Goal: Task Accomplishment & Management: Complete application form

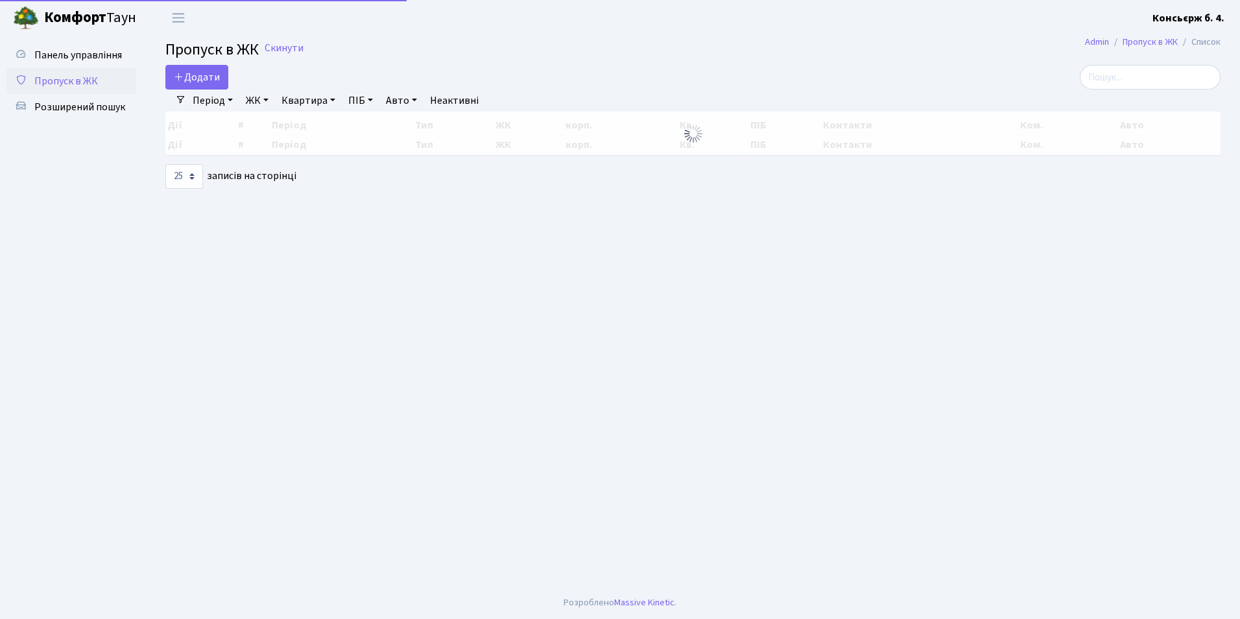
select select "25"
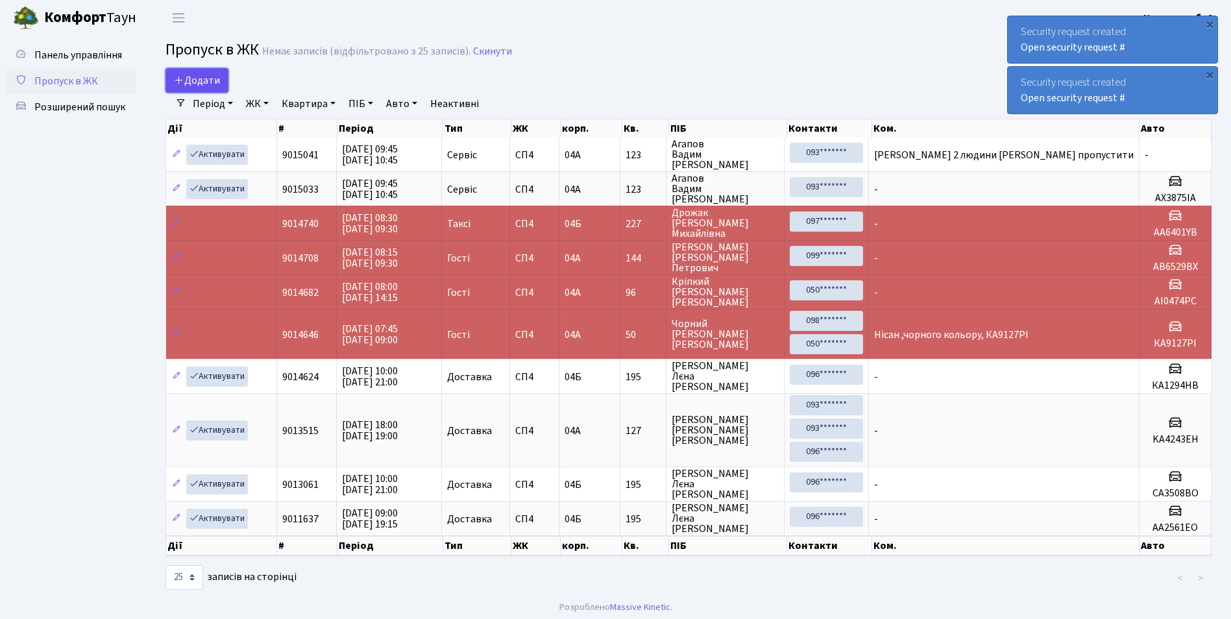
click at [221, 80] on link "Додати" at bounding box center [196, 80] width 63 height 25
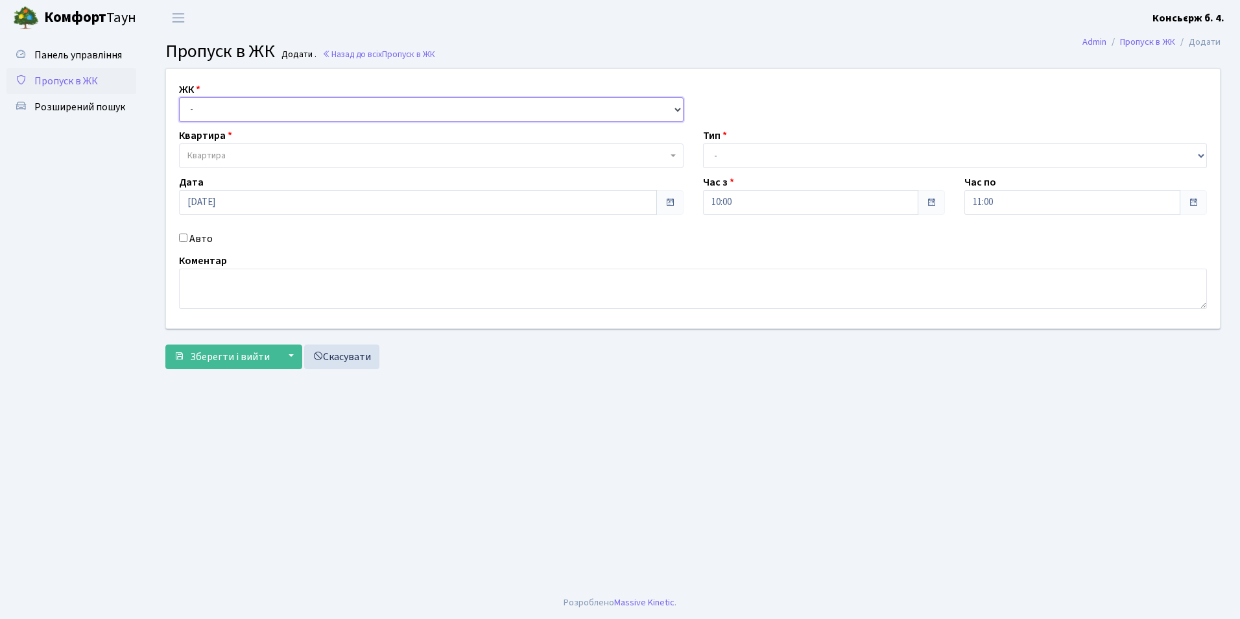
click at [214, 111] on select "- [STREET_ADDRESS]" at bounding box center [431, 109] width 505 height 25
select select "325"
click at [179, 97] on select "- [STREET_ADDRESS]" at bounding box center [431, 109] width 505 height 25
select select
click at [219, 156] on span "Квартира" at bounding box center [206, 155] width 38 height 13
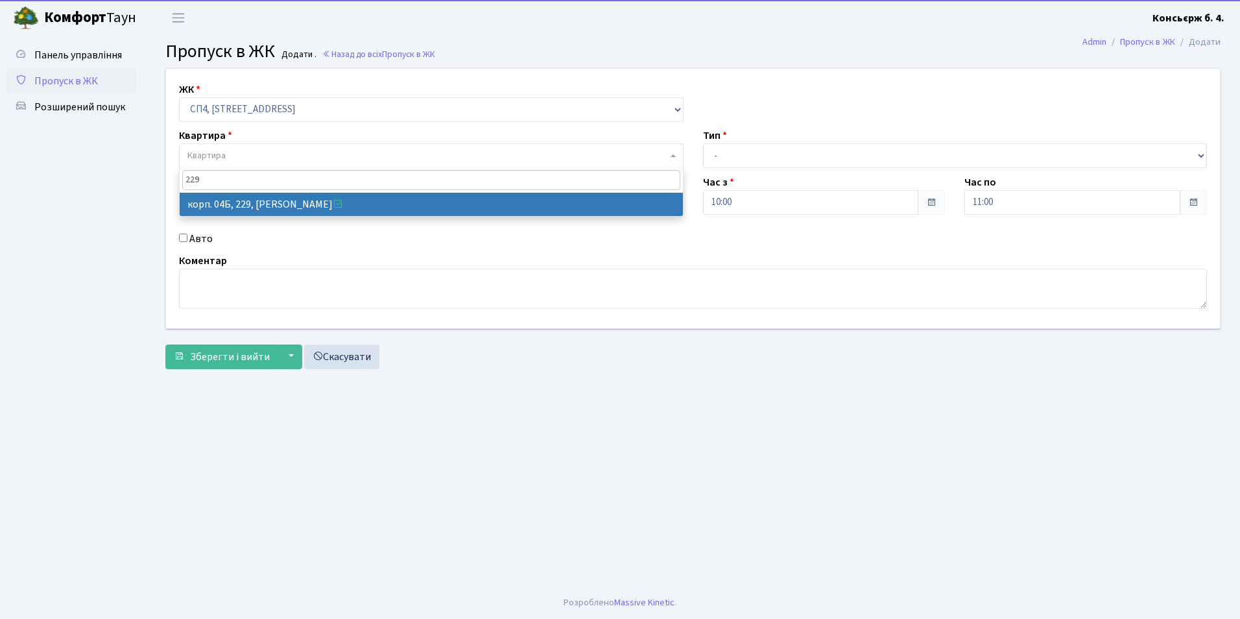
type input "229"
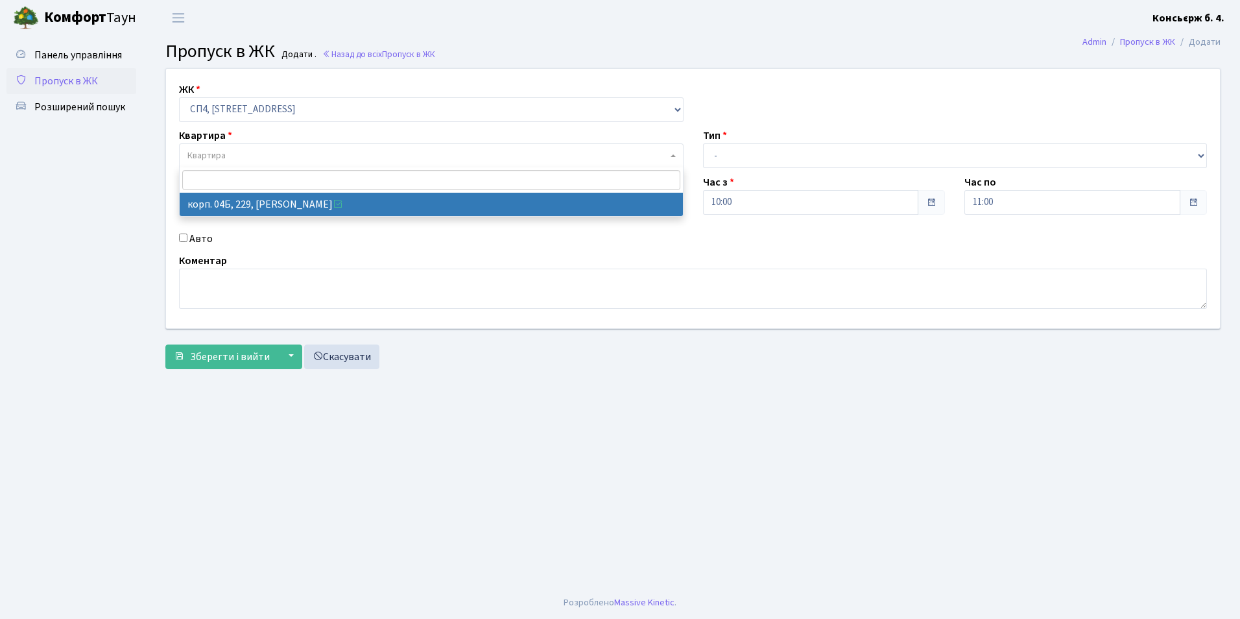
select select "21257"
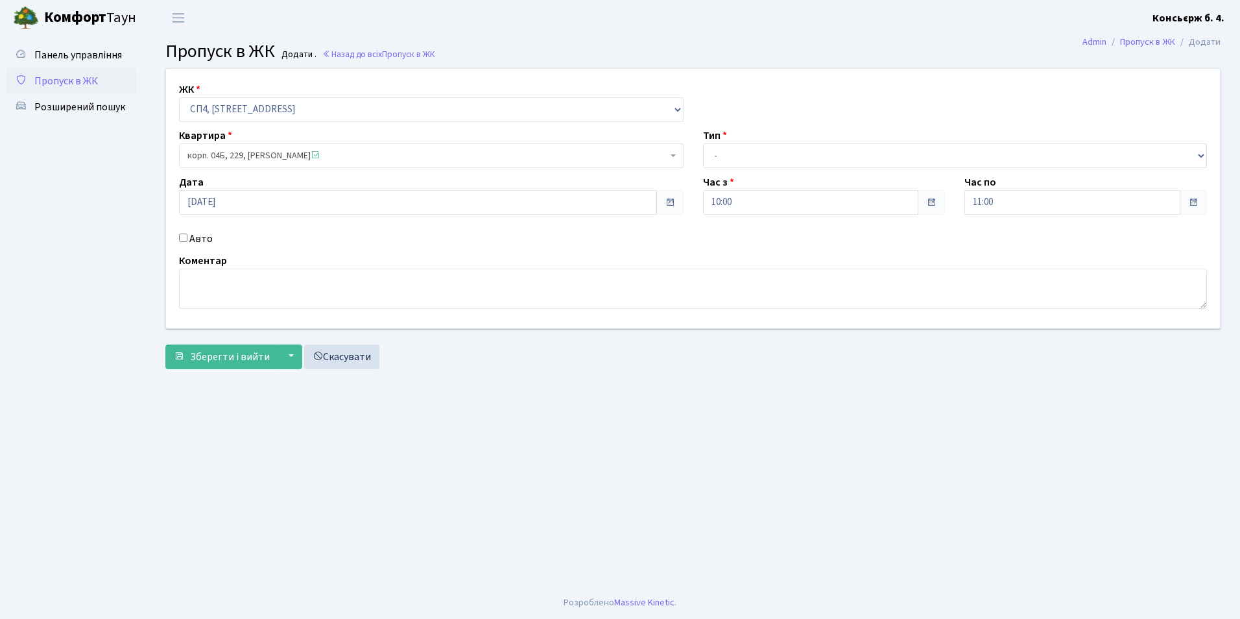
click at [180, 234] on input "Авто" at bounding box center [183, 238] width 8 height 8
checkbox input "true"
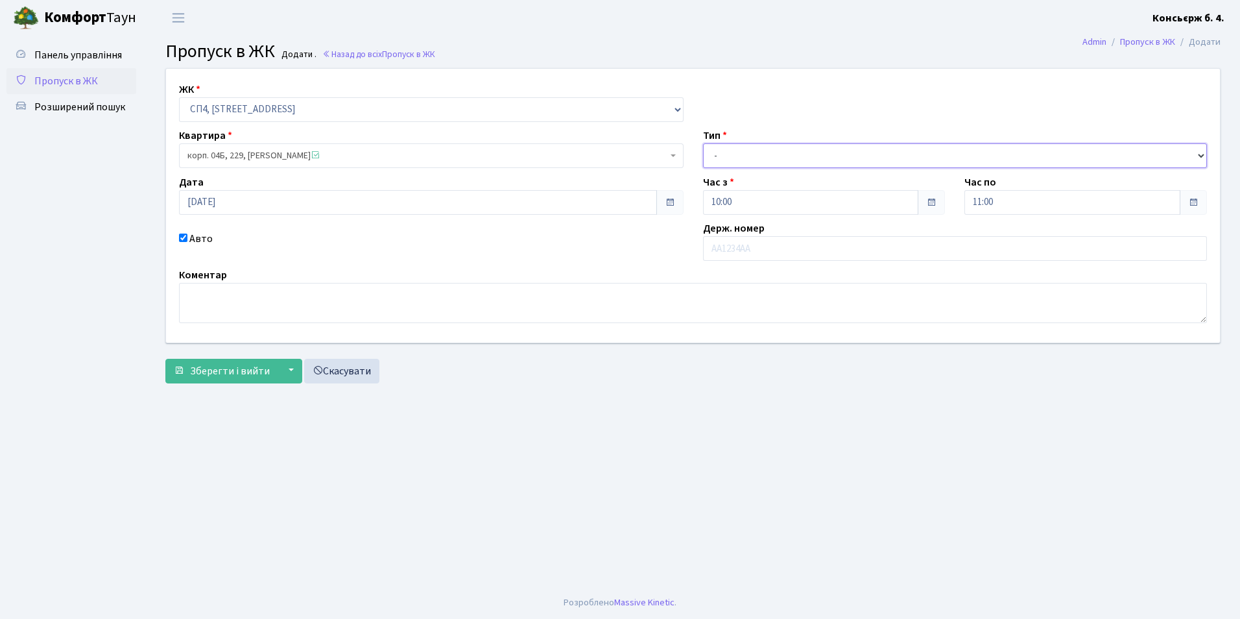
click at [737, 156] on select "- Доставка Таксі Гості Сервіс" at bounding box center [955, 155] width 505 height 25
select select "1"
click at [703, 143] on select "- Доставка Таксі Гості Сервіс" at bounding box center [955, 155] width 505 height 25
click at [732, 243] on input "text" at bounding box center [955, 248] width 505 height 25
type input "А"
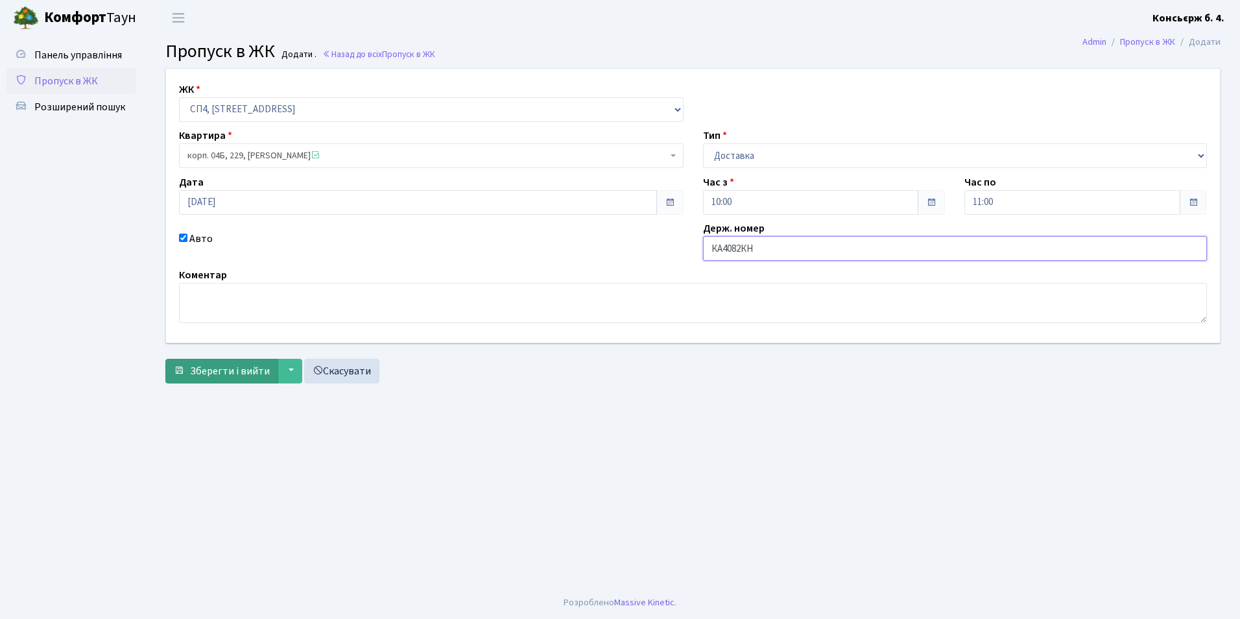
type input "КА4082КН"
click at [202, 378] on span "Зберегти і вийти" at bounding box center [230, 371] width 80 height 14
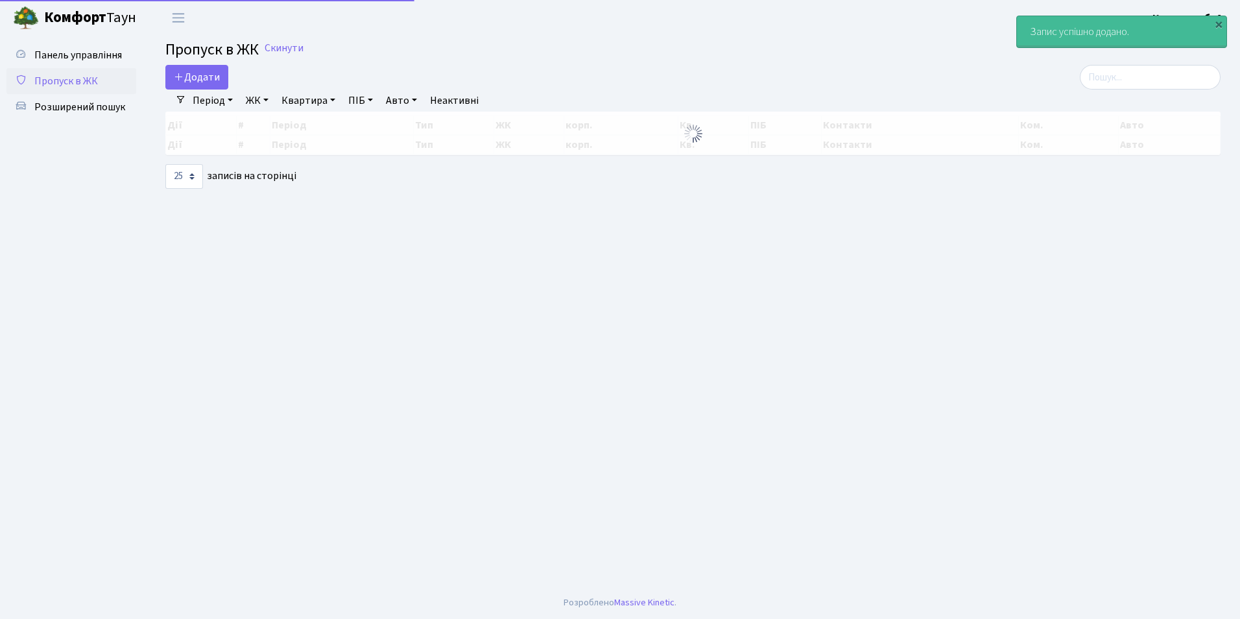
select select "25"
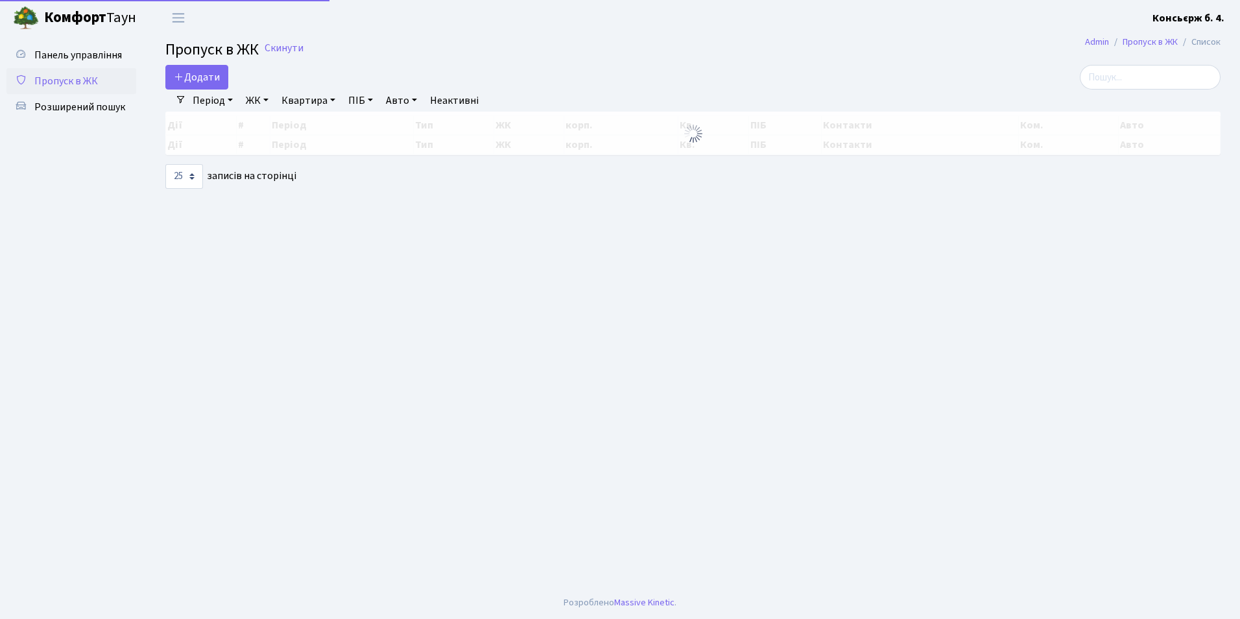
select select "25"
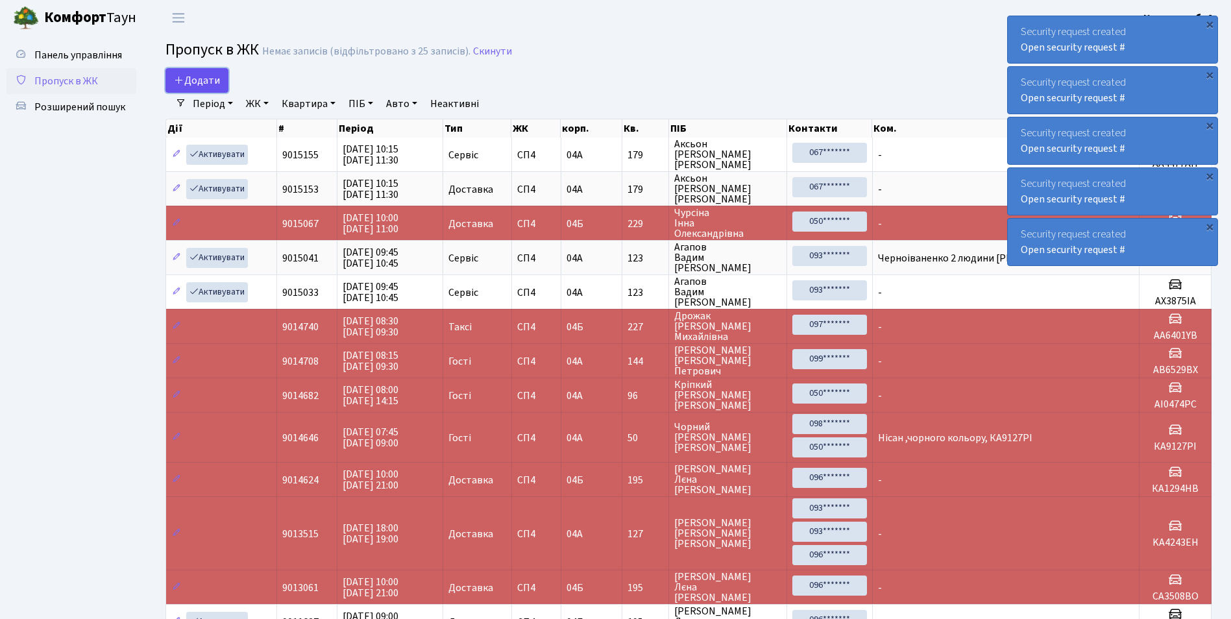
click at [180, 83] on icon at bounding box center [179, 80] width 10 height 10
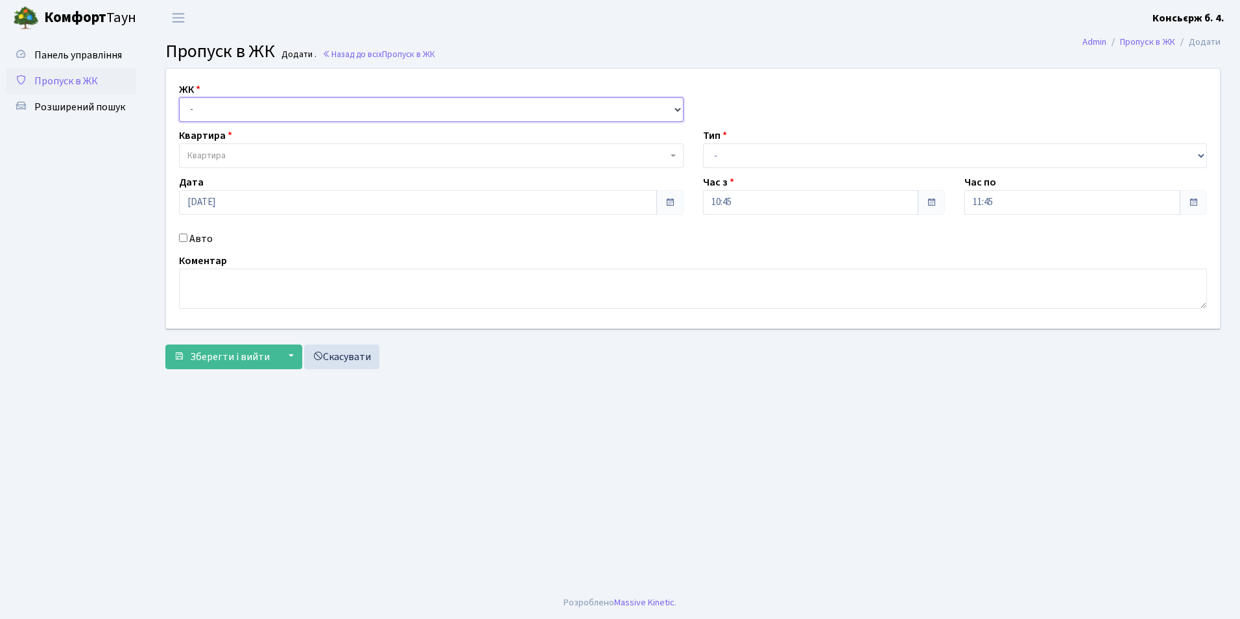
click at [250, 110] on select "- СП4, Столичне шосе, 5" at bounding box center [431, 109] width 505 height 25
click at [179, 97] on select "- СП4, Столичне шосе, 5" at bounding box center [431, 109] width 505 height 25
click at [258, 117] on select "- СП4, Столичне шосе, 5" at bounding box center [431, 109] width 505 height 25
select select "325"
click at [179, 97] on select "- СП4, Столичне шосе, 5" at bounding box center [431, 109] width 505 height 25
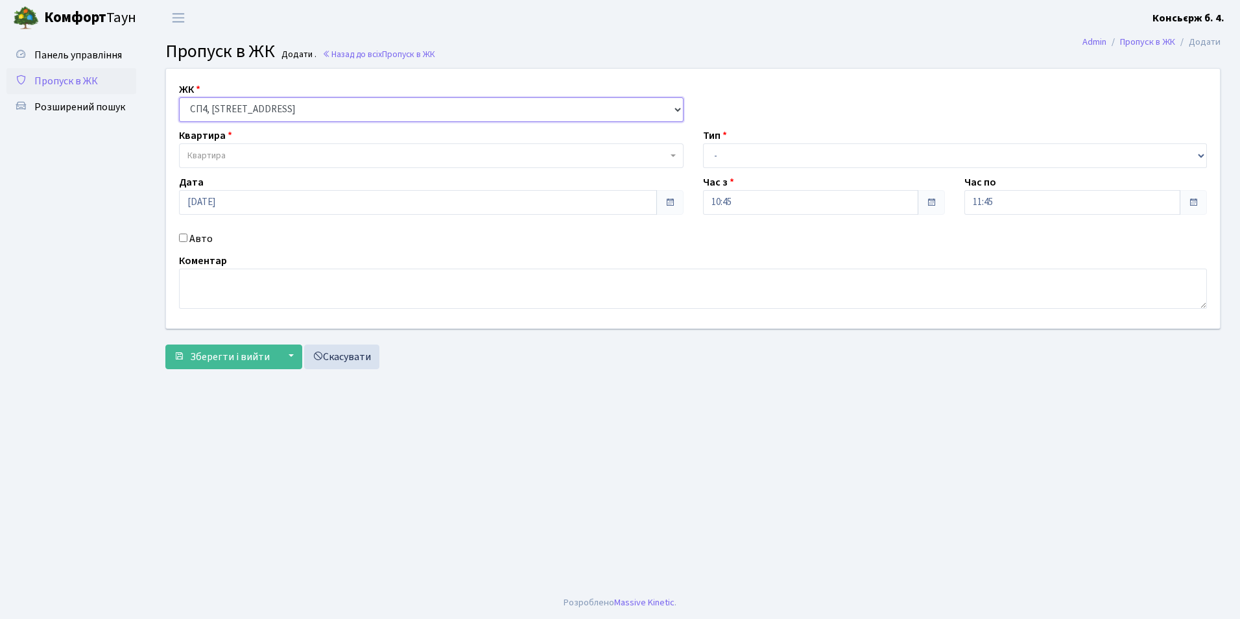
select select
drag, startPoint x: 237, startPoint y: 150, endPoint x: 247, endPoint y: 150, distance: 10.4
click at [237, 150] on span "Квартира" at bounding box center [427, 155] width 480 height 13
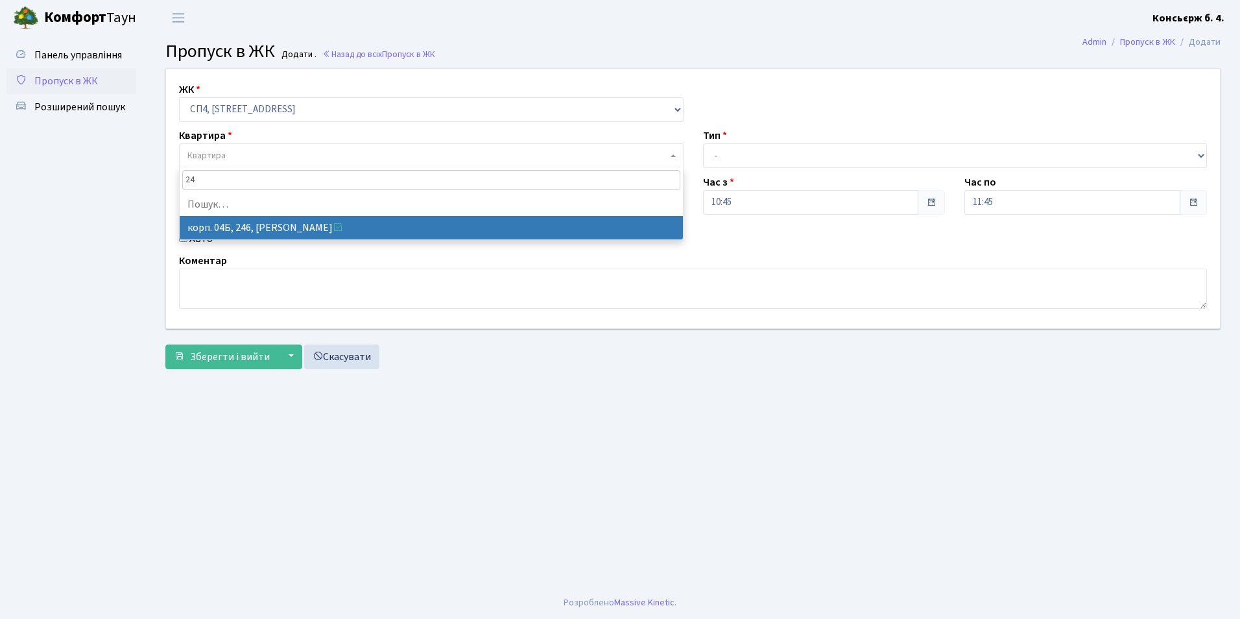
type input "2"
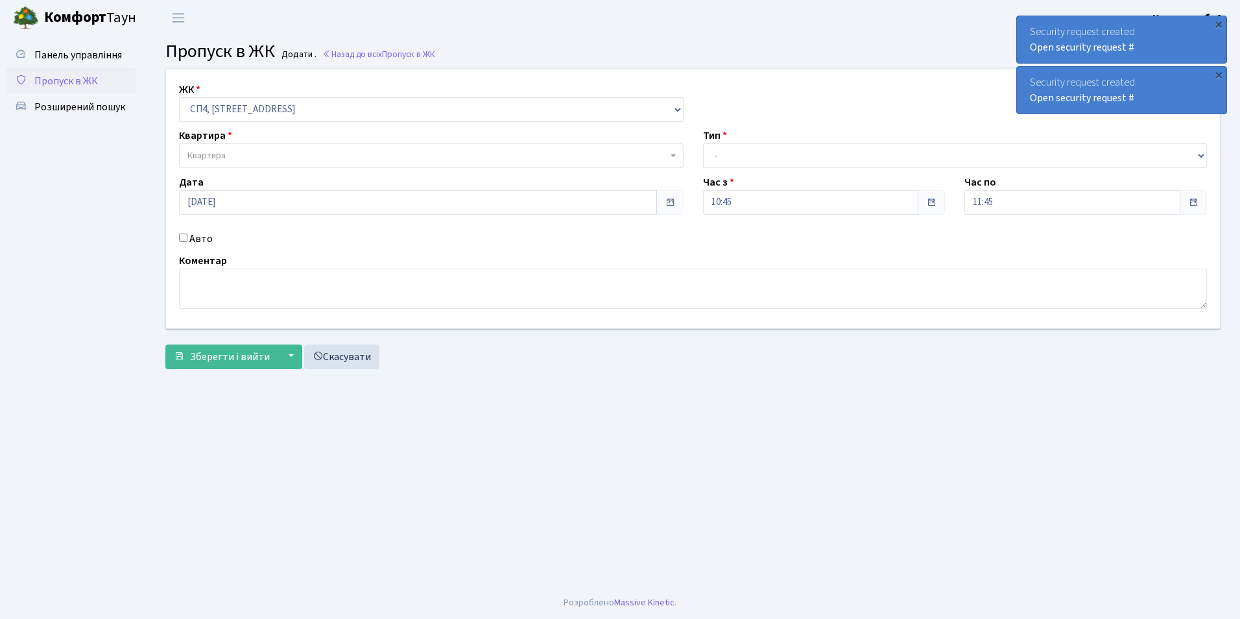
click at [49, 78] on span "Пропуск в ЖК" at bounding box center [66, 81] width 64 height 14
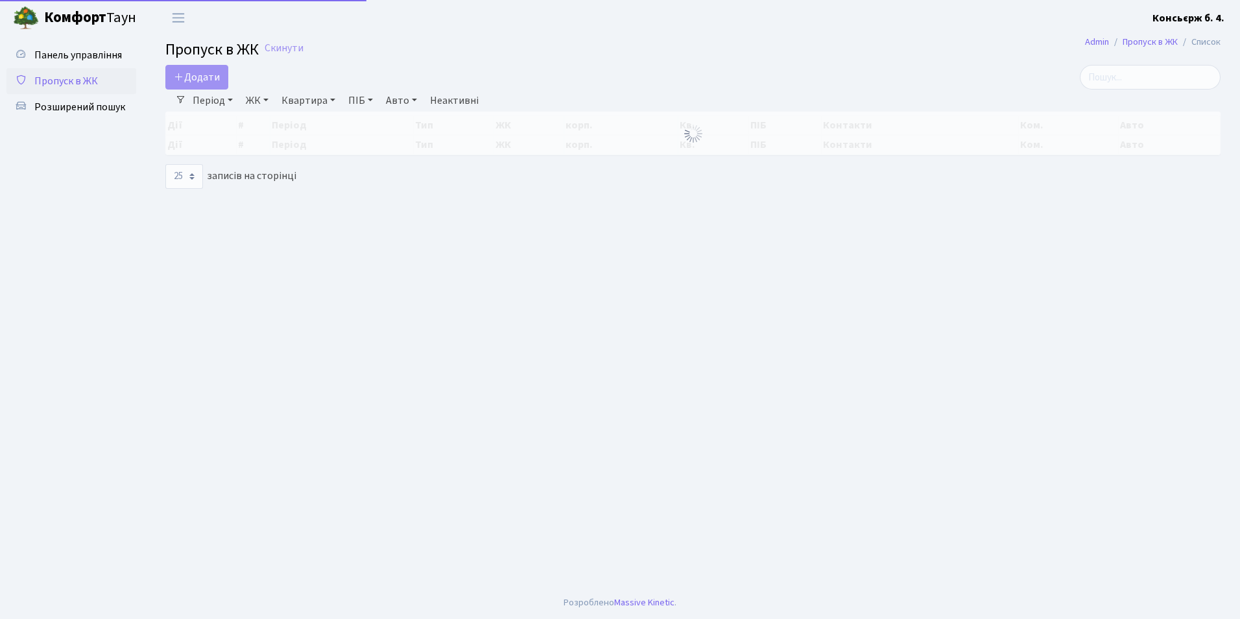
select select "25"
